Goal: Transaction & Acquisition: Subscribe to service/newsletter

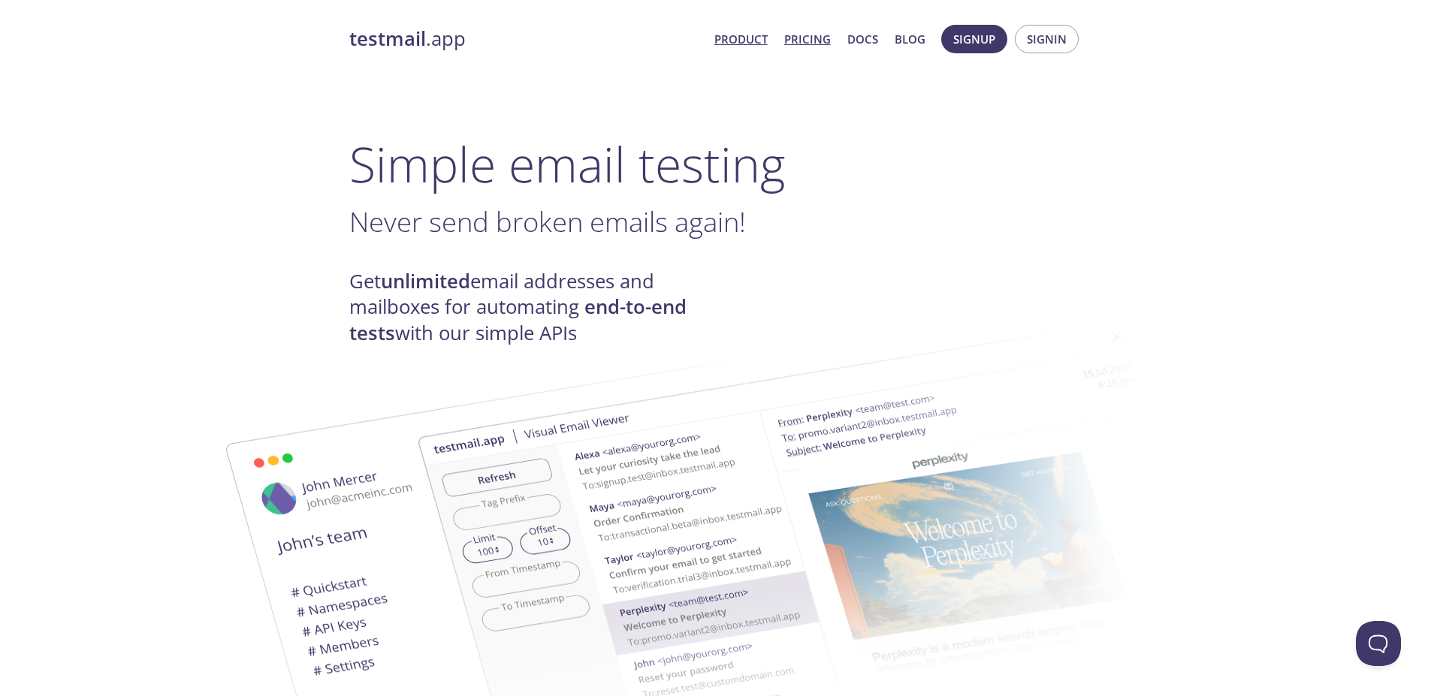
click at [805, 30] on link "Pricing" at bounding box center [807, 39] width 47 height 20
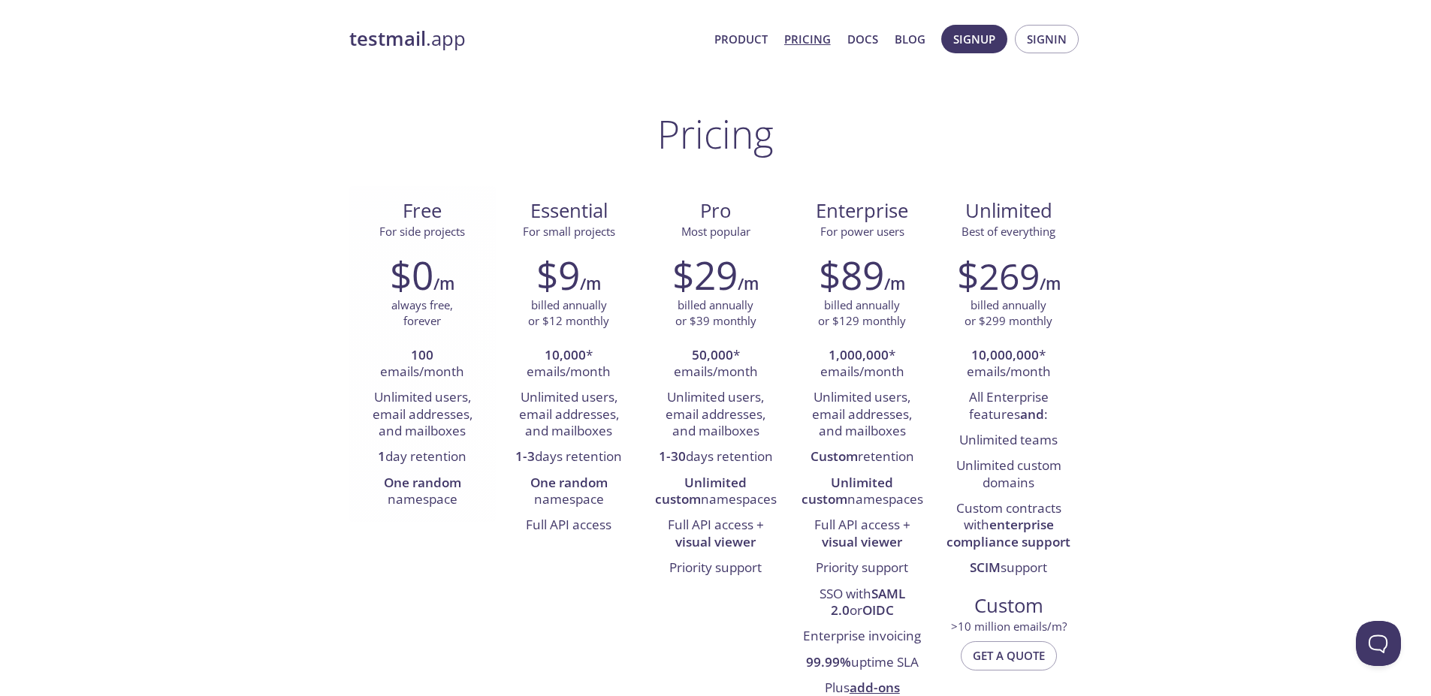
drag, startPoint x: 370, startPoint y: 458, endPoint x: 471, endPoint y: 462, distance: 100.8
click at [471, 462] on li "1 day retention" at bounding box center [423, 458] width 124 height 26
drag, startPoint x: 442, startPoint y: 454, endPoint x: 793, endPoint y: 98, distance: 499.9
click at [998, 44] on button "Signup" at bounding box center [974, 39] width 66 height 29
